Goal: Information Seeking & Learning: Learn about a topic

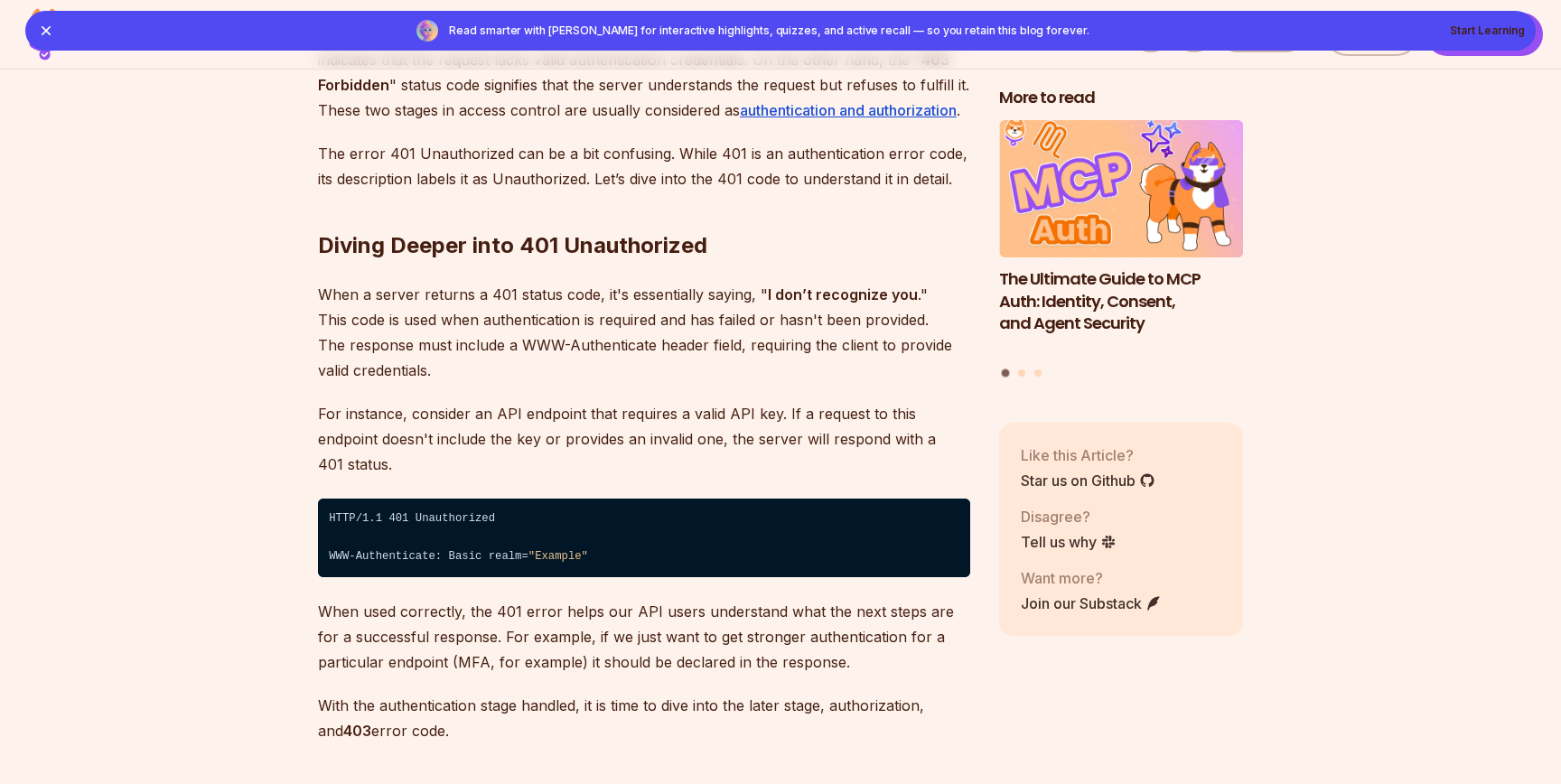
scroll to position [3070, 0]
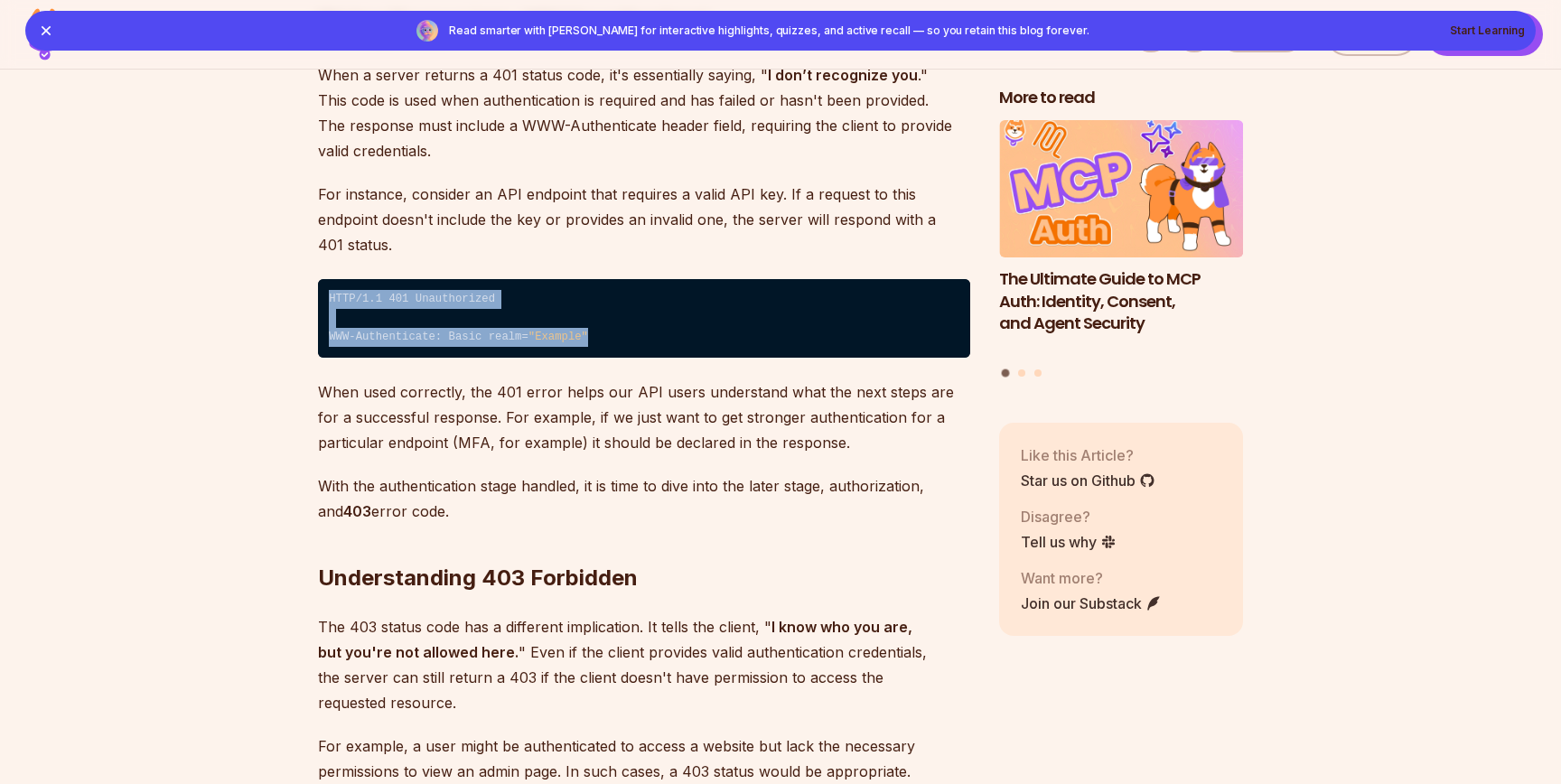
drag, startPoint x: 598, startPoint y: 317, endPoint x: 515, endPoint y: 263, distance: 99.0
click at [517, 279] on code "HTTP/1.1 401 Unauthorized ⁠ WWW-Authenticate: Basic realm= "Example"" at bounding box center [643, 319] width 652 height 79
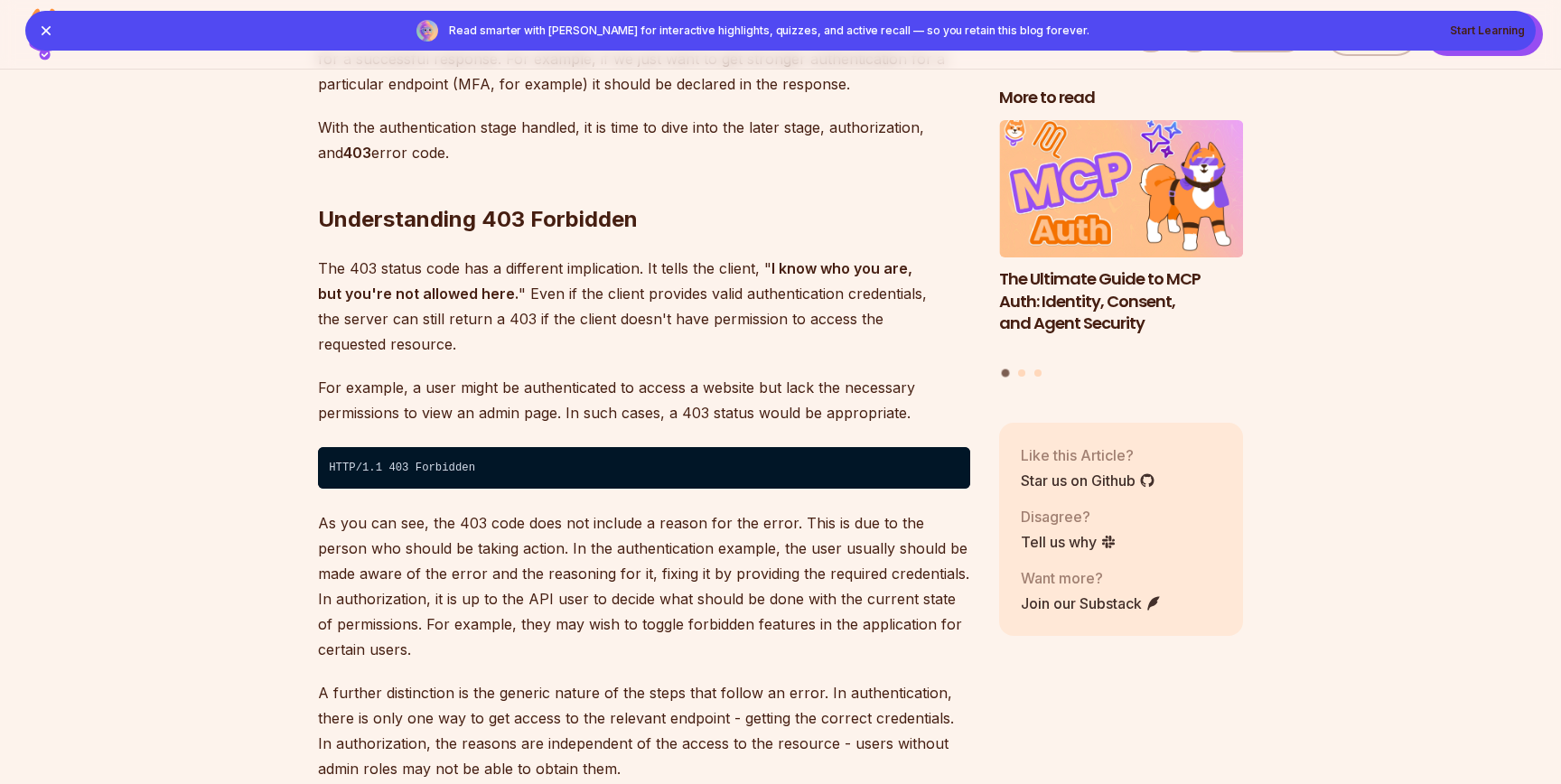
scroll to position [3477, 0]
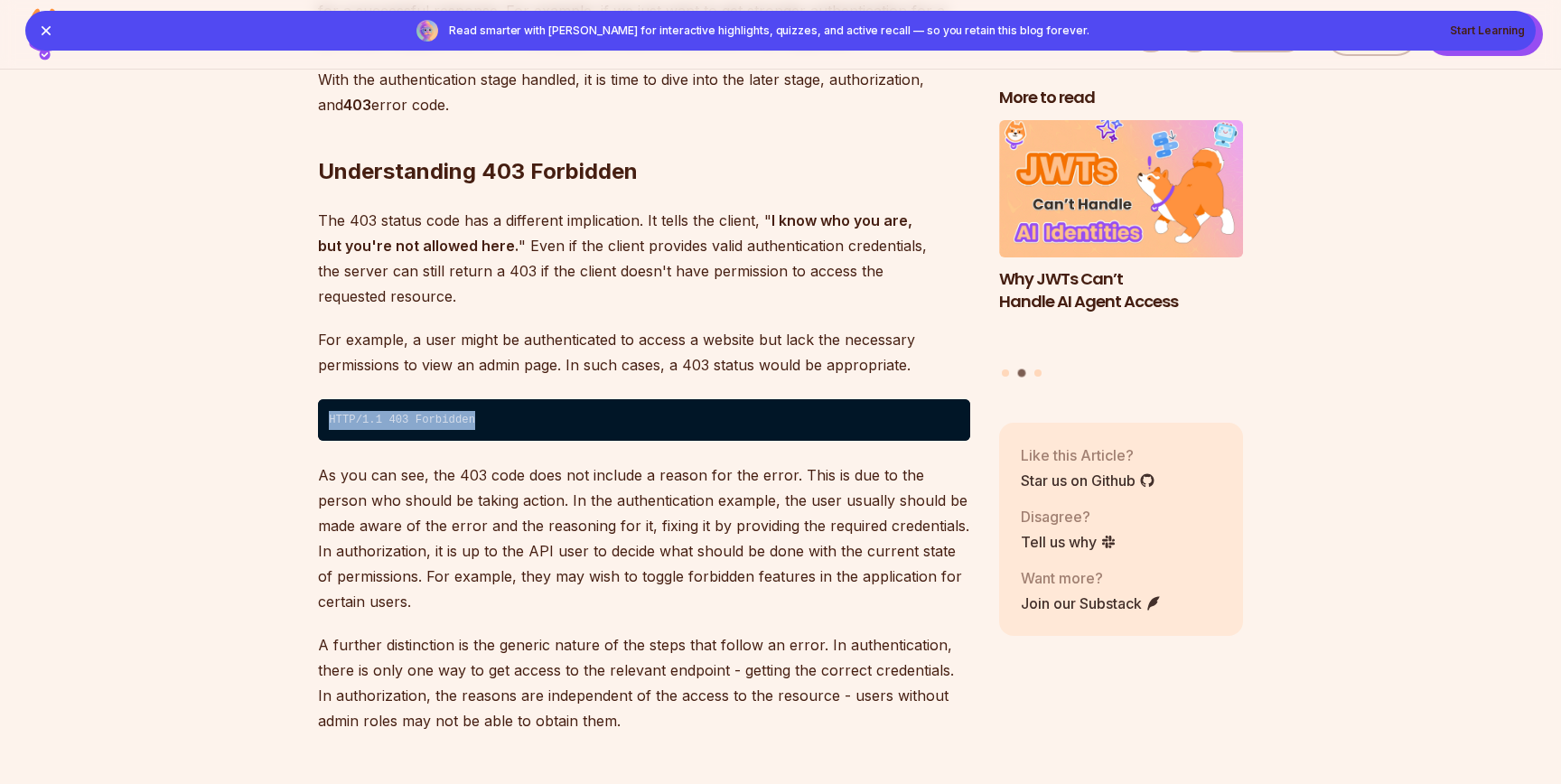
drag, startPoint x: 508, startPoint y: 384, endPoint x: 456, endPoint y: 341, distance: 67.5
click at [494, 256] on p "The 403 status code has a different implication. It tells the client, " I know …" at bounding box center [643, 258] width 652 height 101
drag, startPoint x: 523, startPoint y: 202, endPoint x: 645, endPoint y: 212, distance: 122.4
click at [644, 211] on p "The 403 status code has a different implication. It tells the client, " I know …" at bounding box center [643, 258] width 652 height 101
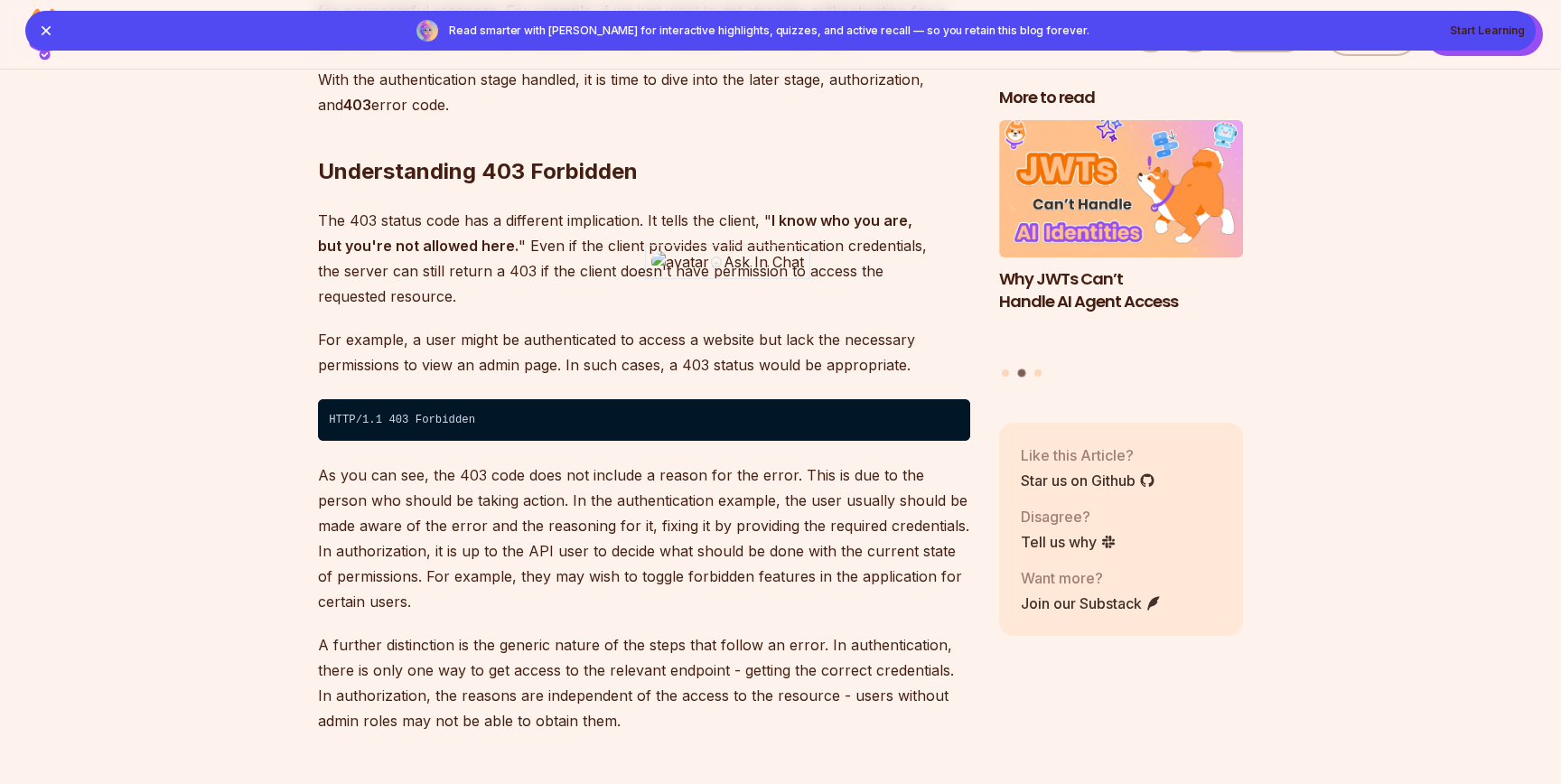
click at [749, 242] on p "The 403 status code has a different implication. It tells the client, " I know …" at bounding box center [643, 258] width 652 height 101
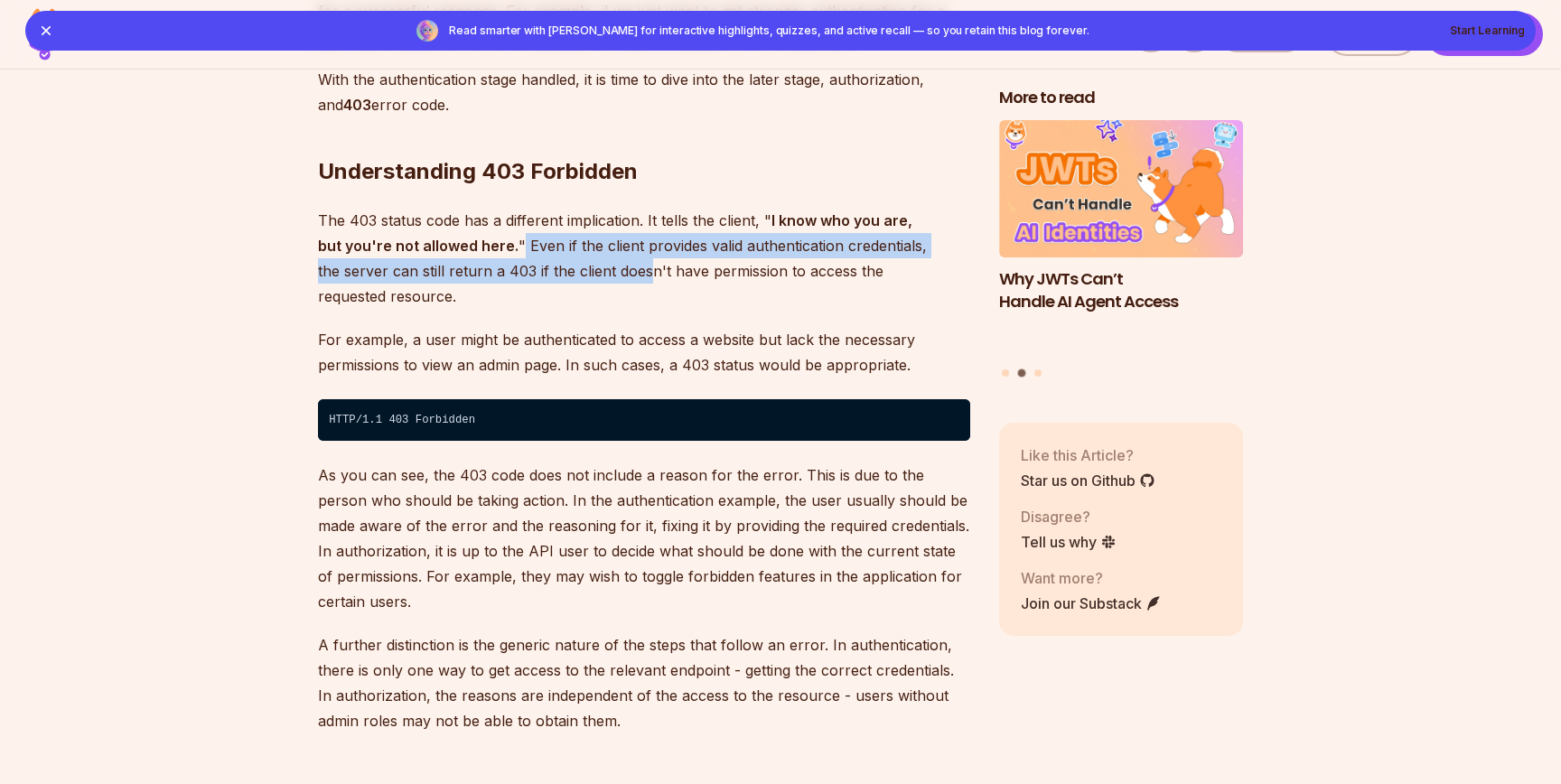
drag, startPoint x: 495, startPoint y: 228, endPoint x: 588, endPoint y: 258, distance: 97.7
click at [573, 248] on p "The 403 status code has a different implication. It tells the client, " I know …" at bounding box center [643, 258] width 652 height 101
click at [686, 232] on p "The 403 status code has a different implication. It tells the client, " I know …" at bounding box center [643, 258] width 652 height 101
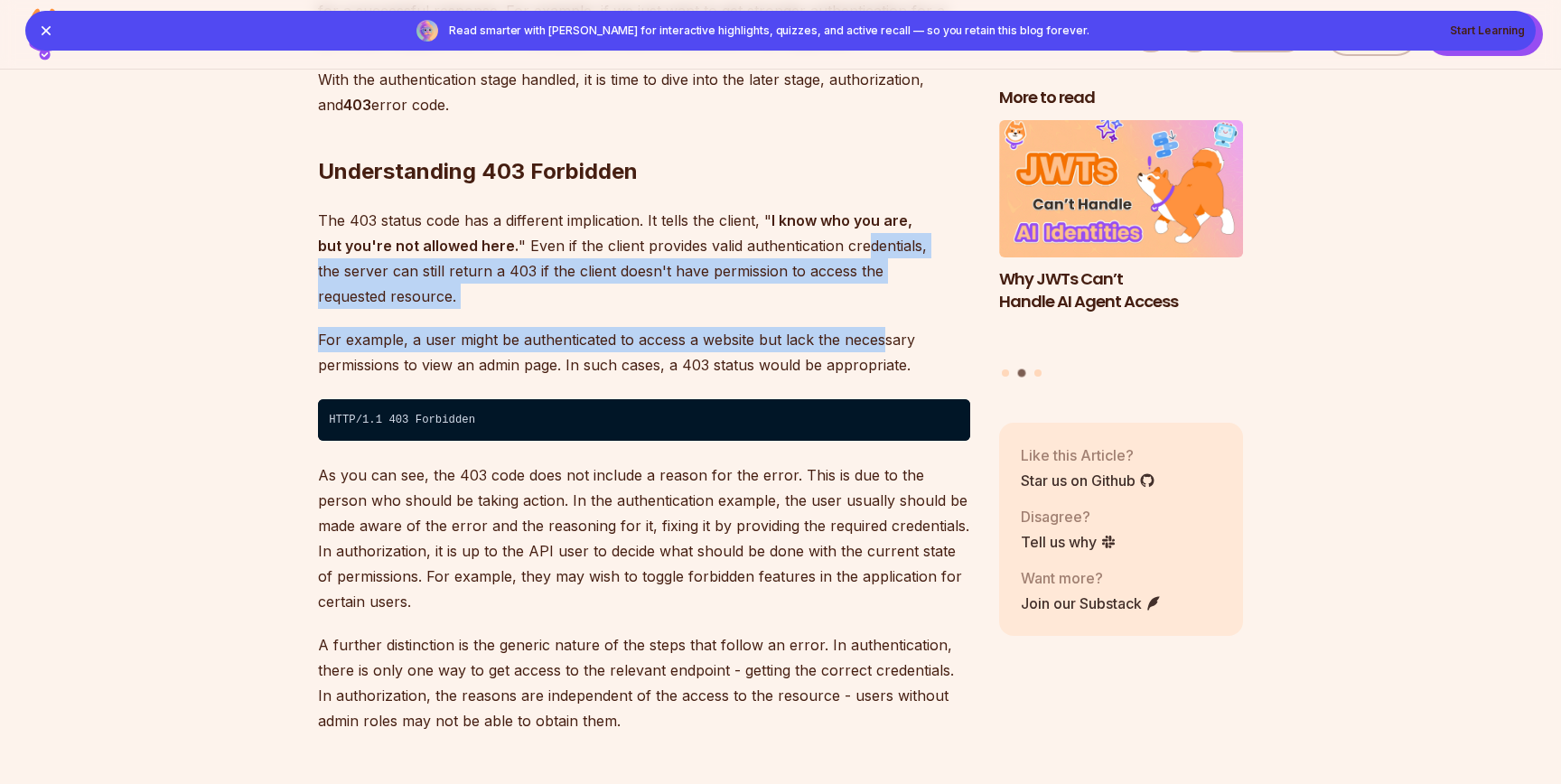
drag, startPoint x: 879, startPoint y: 288, endPoint x: 840, endPoint y: 215, distance: 82.8
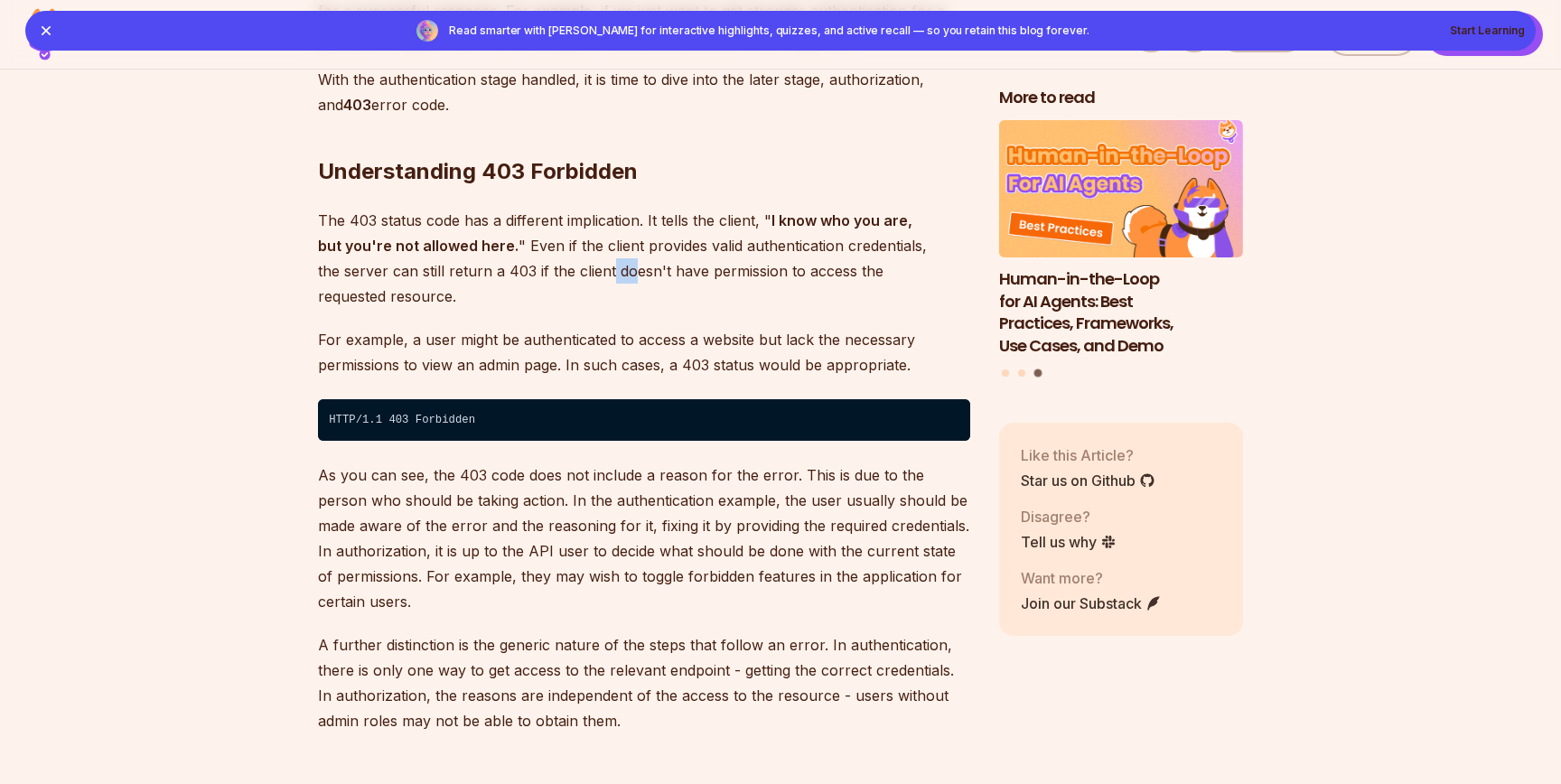
drag, startPoint x: 539, startPoint y: 238, endPoint x: 591, endPoint y: 258, distance: 55.7
click at [556, 245] on p "The 403 status code has a different implication. It tells the client, " I know …" at bounding box center [643, 258] width 652 height 101
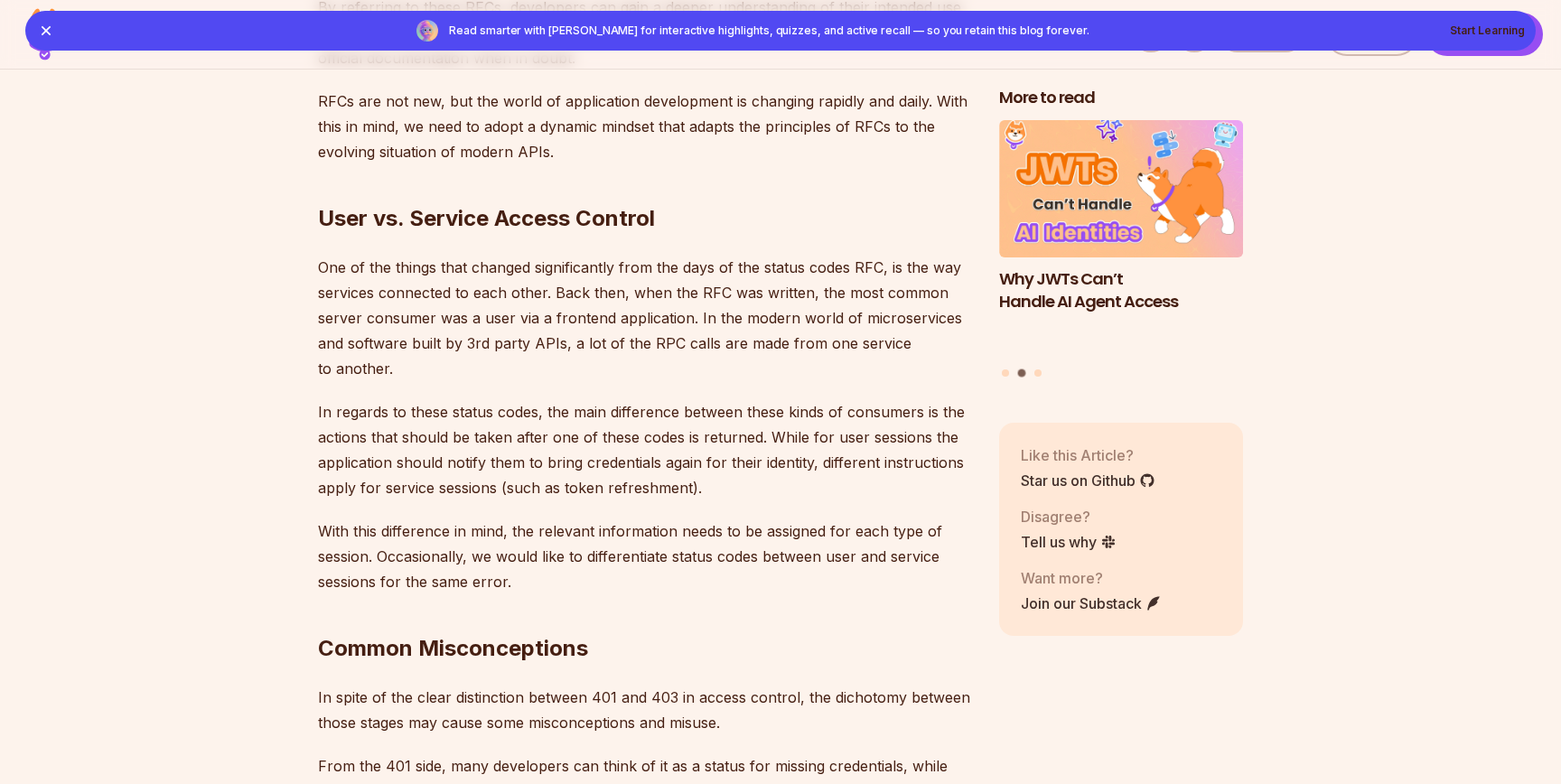
scroll to position [4993, 0]
